Goal: Task Accomplishment & Management: Manage account settings

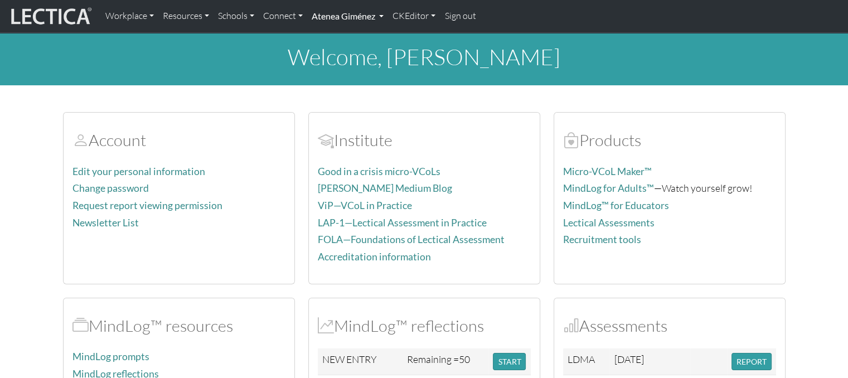
click at [356, 24] on link "Atenea Giménez" at bounding box center [347, 15] width 81 height 23
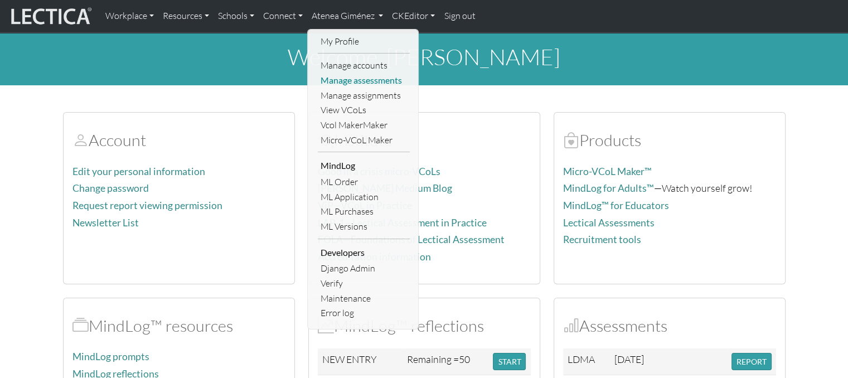
click at [356, 80] on link "Manage assessments" at bounding box center [364, 80] width 92 height 15
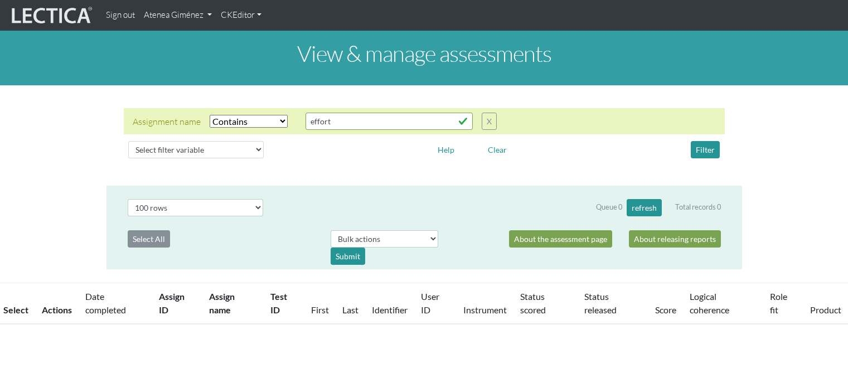
select select "icontains"
select select "100"
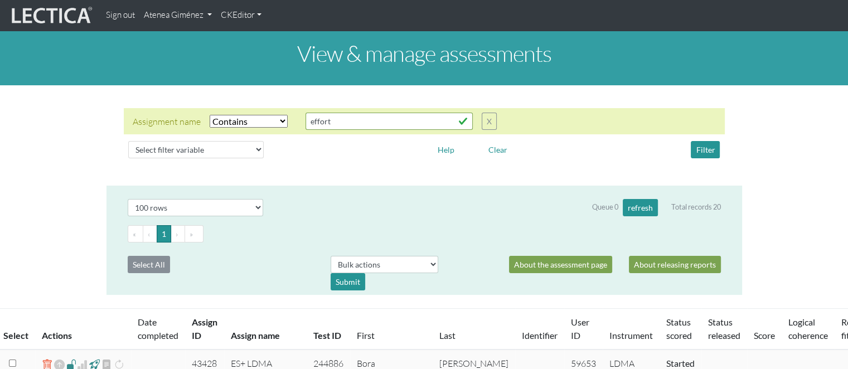
click at [198, 19] on link "Atenea Giménez" at bounding box center [177, 15] width 77 height 22
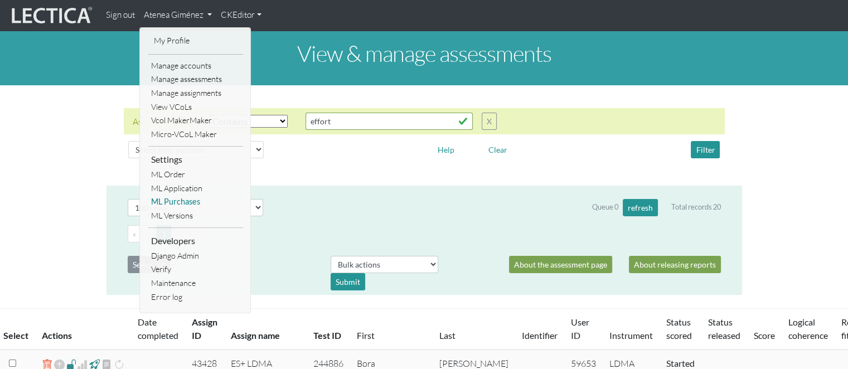
click at [190, 200] on link "ML Purchases" at bounding box center [195, 202] width 95 height 14
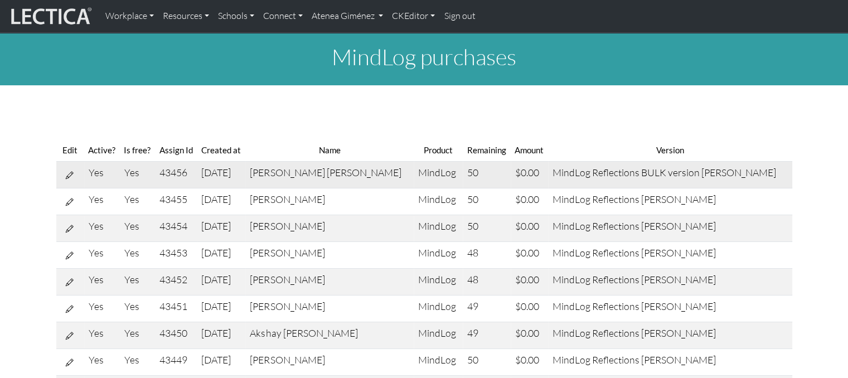
click at [71, 176] on icon at bounding box center [70, 174] width 8 height 9
select select "9"
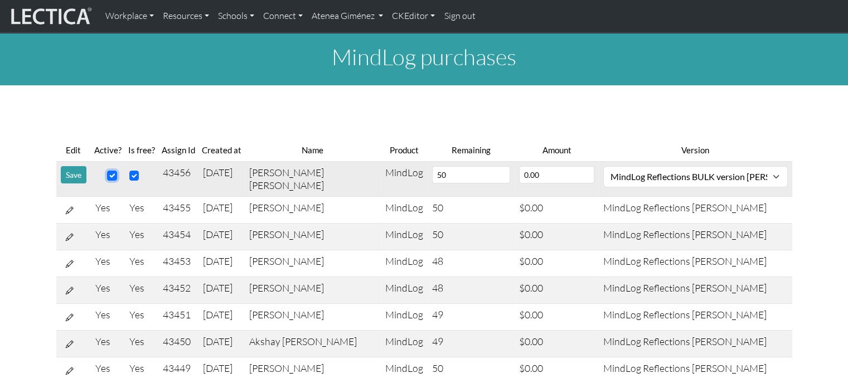
click at [112, 178] on input "checkbox" at bounding box center [112, 176] width 10 height 10
checkbox input "false"
click at [71, 179] on button "Save" at bounding box center [74, 174] width 26 height 17
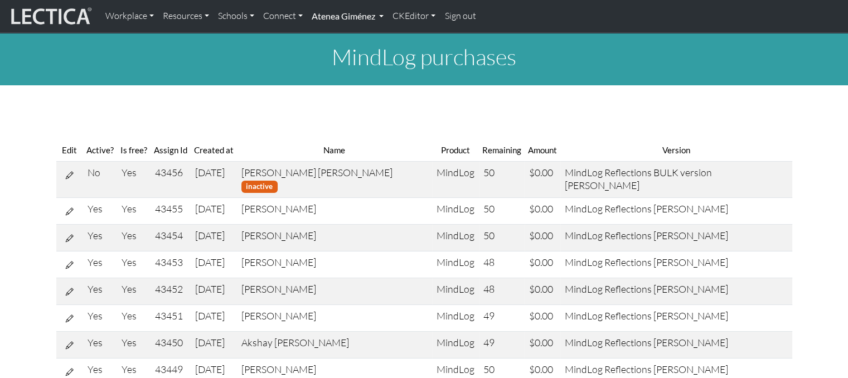
click at [370, 27] on link "Atenea Giménez" at bounding box center [347, 15] width 81 height 23
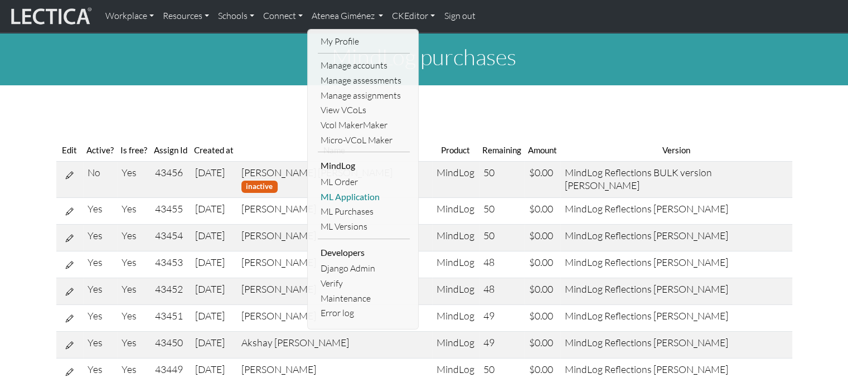
click at [351, 199] on link "ML Application" at bounding box center [364, 197] width 92 height 15
